Goal: Information Seeking & Learning: Learn about a topic

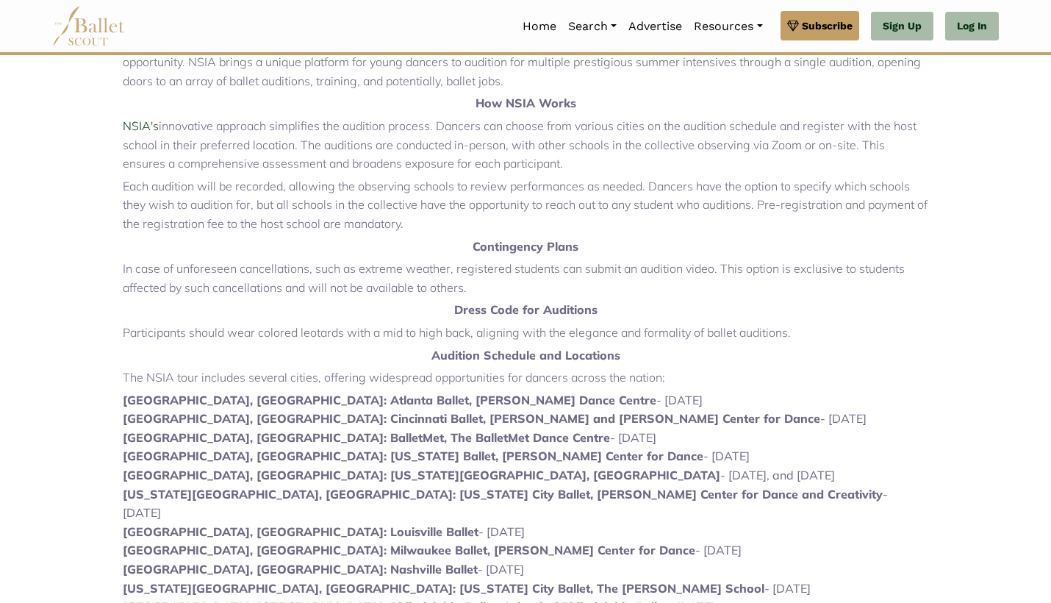
scroll to position [490, 0]
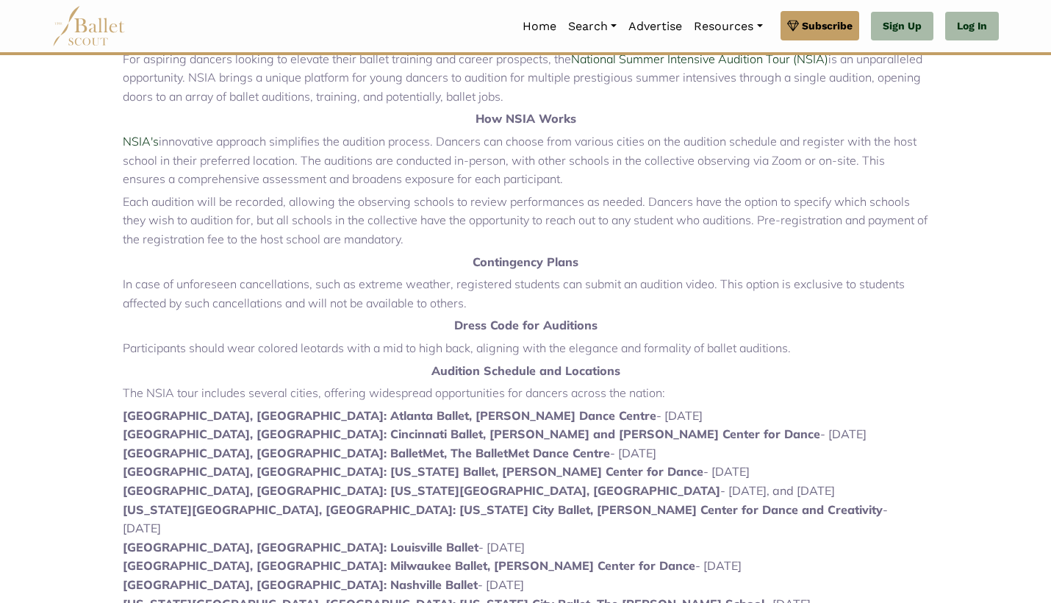
click at [306, 464] on strong "[GEOGRAPHIC_DATA], [GEOGRAPHIC_DATA]: [US_STATE] Ballet, [PERSON_NAME] Center f…" at bounding box center [413, 471] width 580 height 15
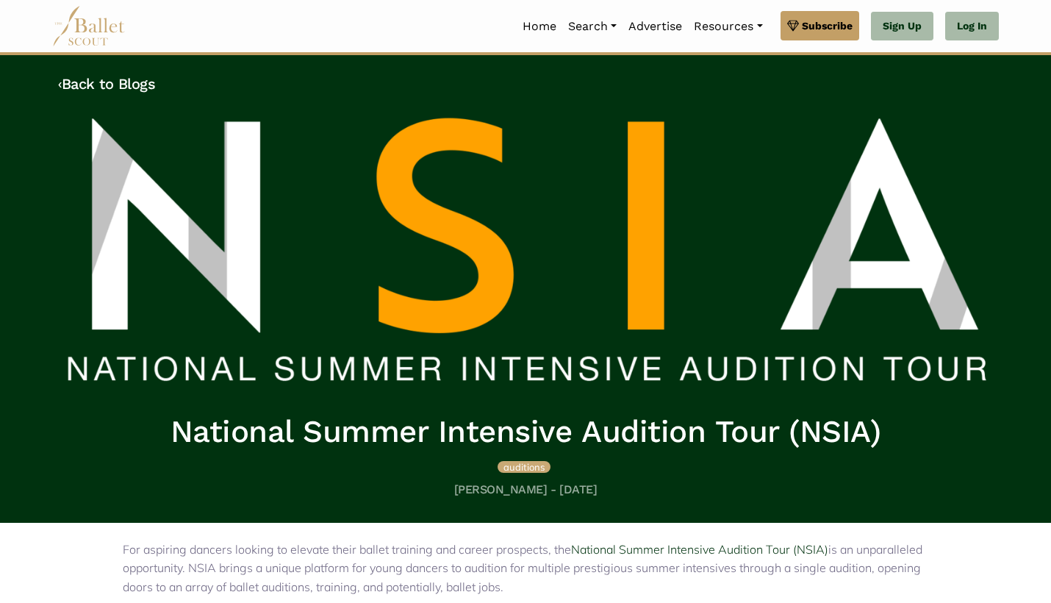
scroll to position [0, 0]
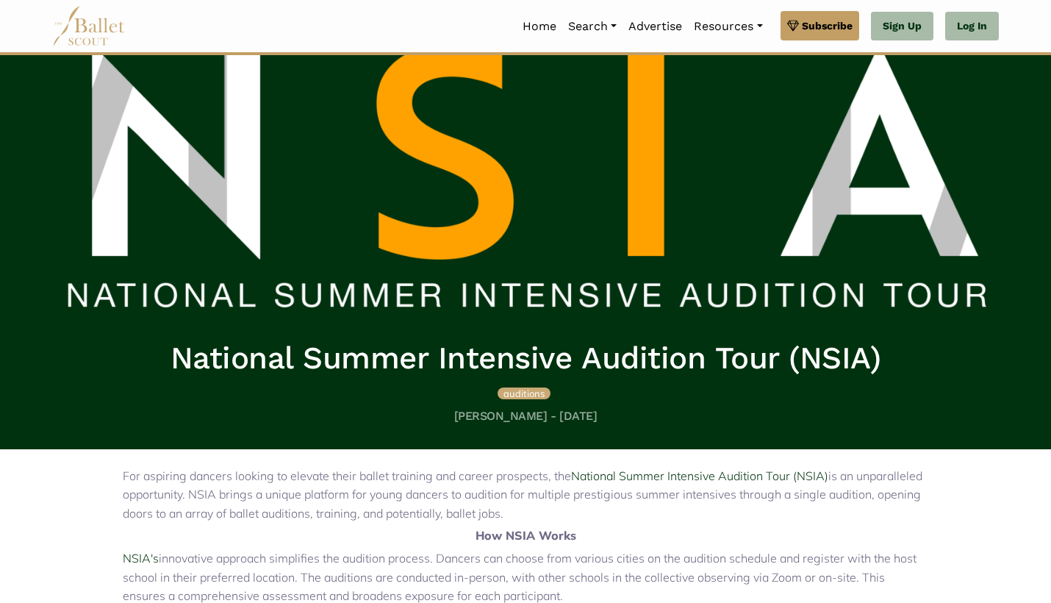
scroll to position [64, 0]
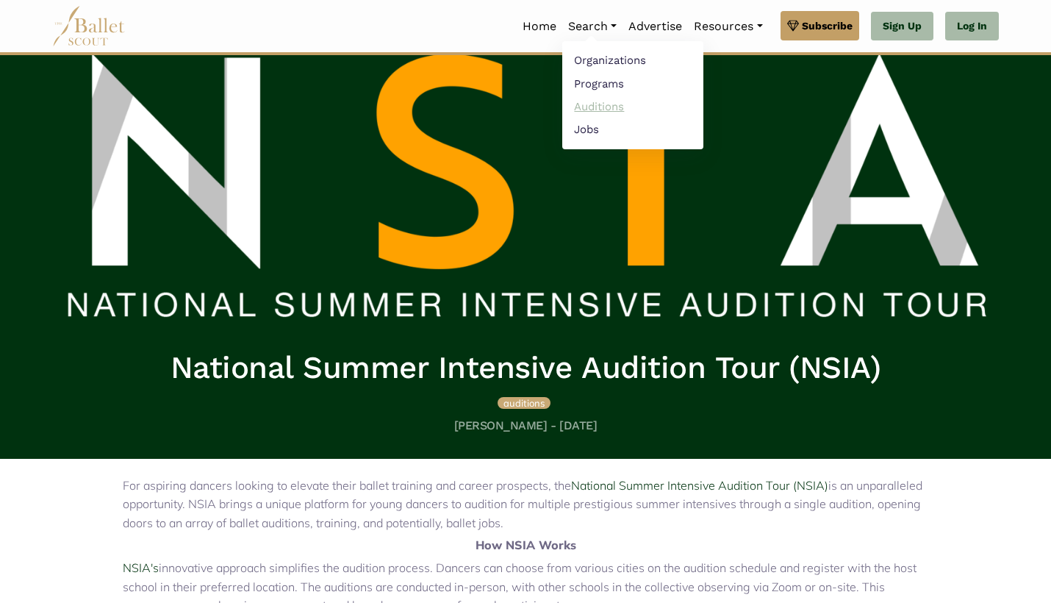
click at [603, 106] on link "Auditions" at bounding box center [632, 106] width 141 height 23
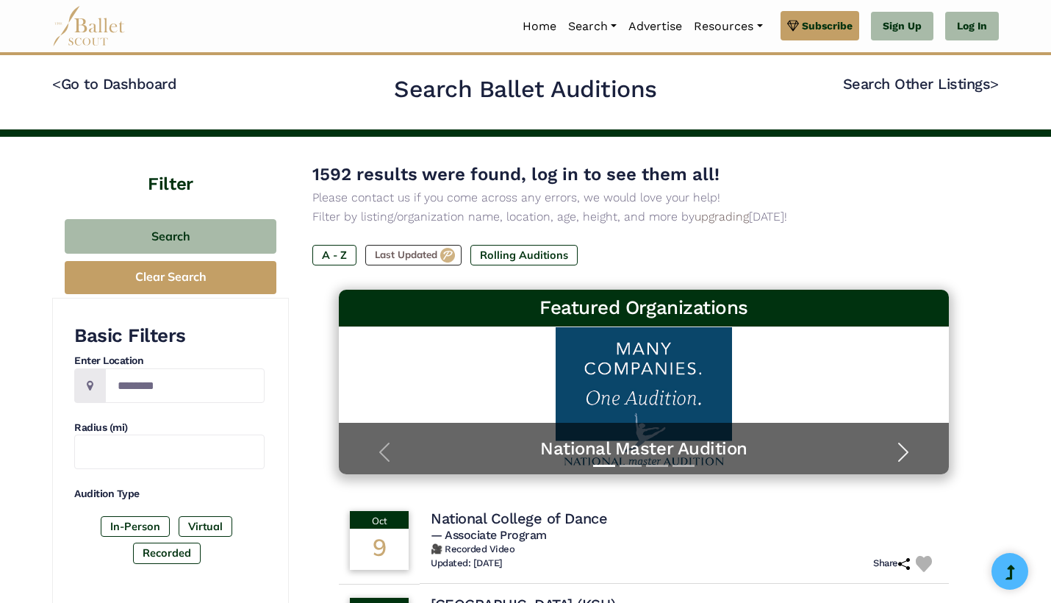
click at [899, 450] on span "button" at bounding box center [903, 452] width 24 height 24
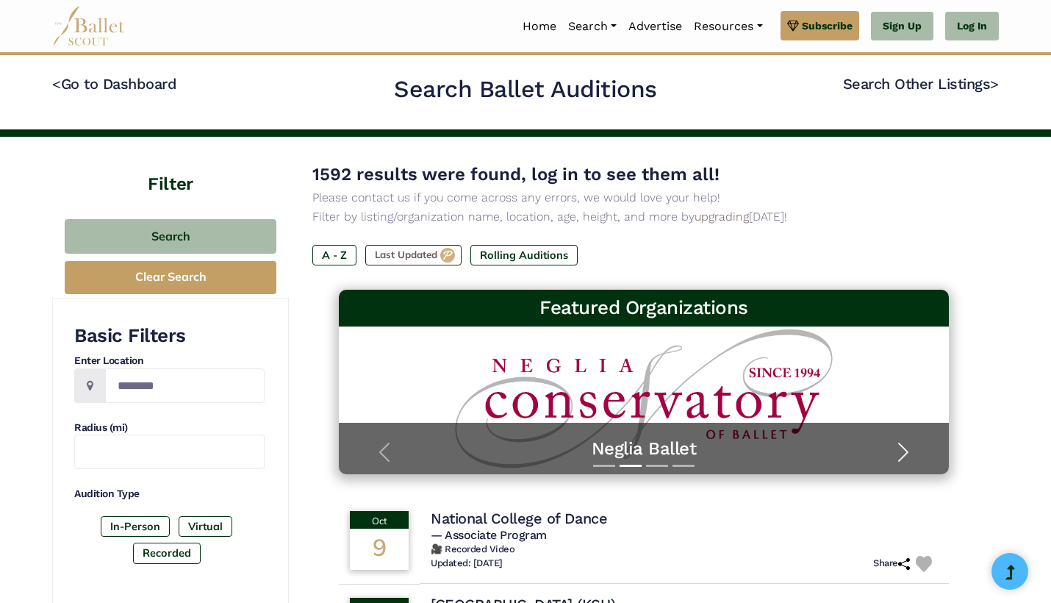
click at [899, 450] on span "button" at bounding box center [903, 452] width 24 height 24
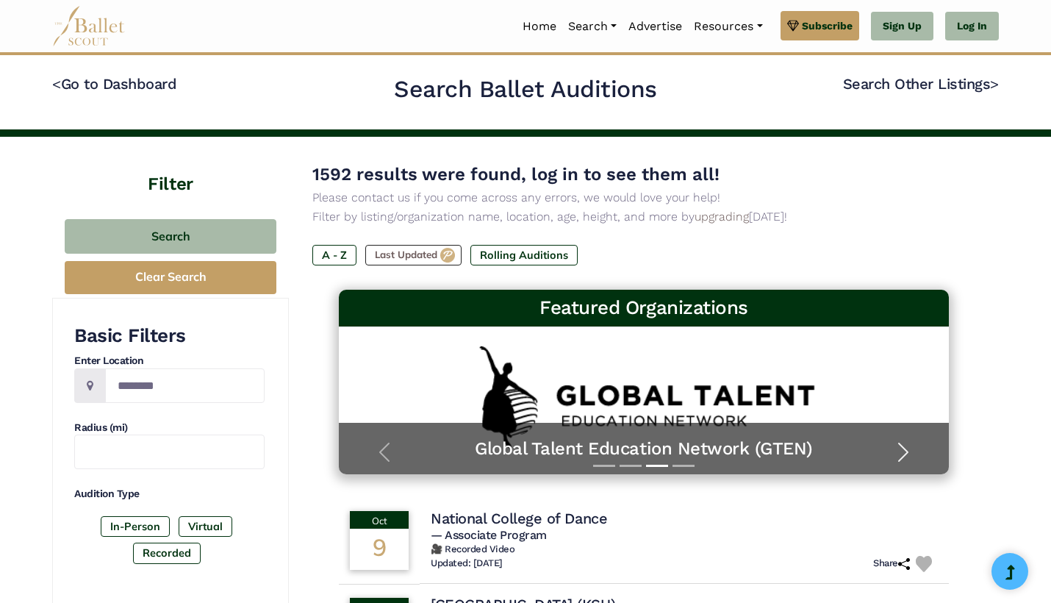
click at [899, 450] on span "button" at bounding box center [903, 452] width 24 height 24
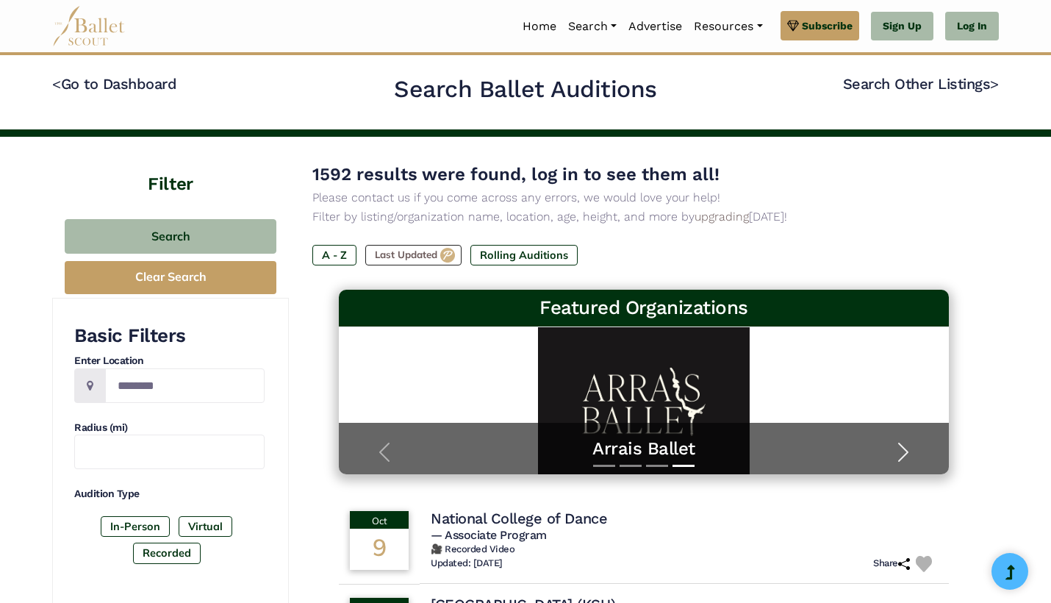
click at [899, 450] on span "button" at bounding box center [903, 452] width 24 height 24
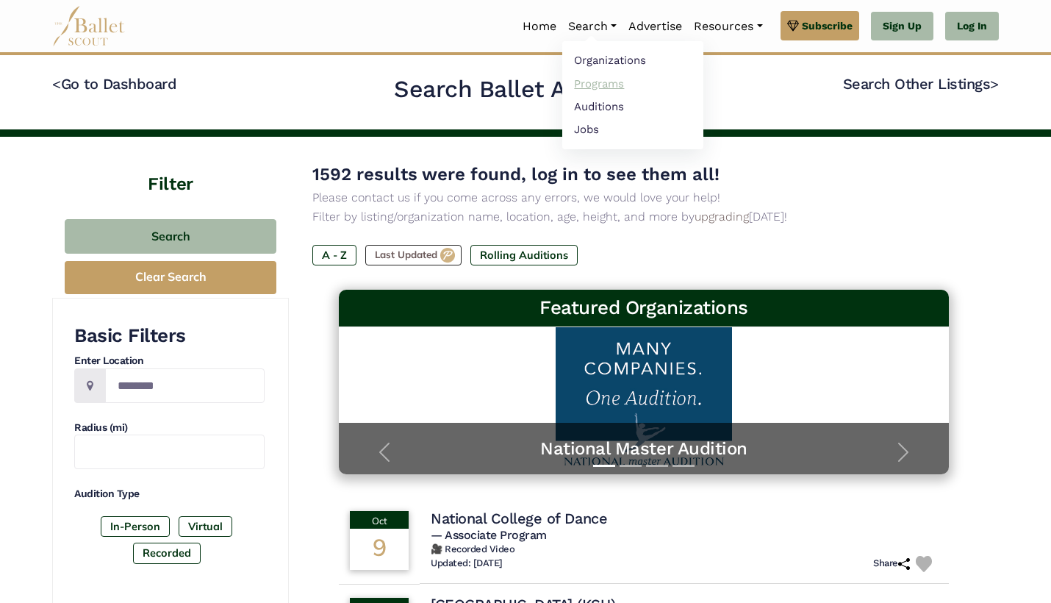
click at [607, 79] on link "Programs" at bounding box center [632, 83] width 141 height 23
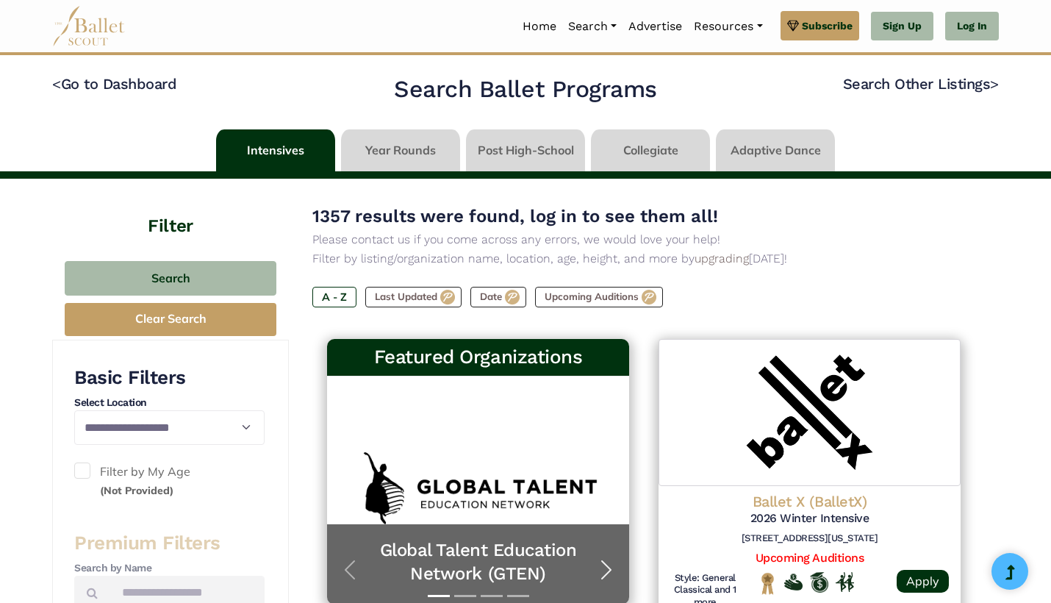
click at [600, 558] on span "button" at bounding box center [606, 570] width 24 height 24
